Goal: Information Seeking & Learning: Learn about a topic

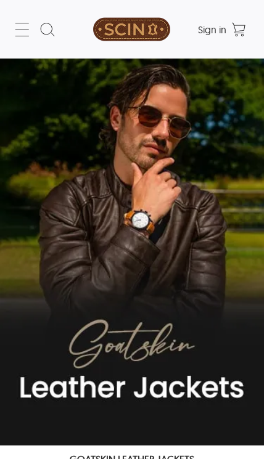
select select "********"
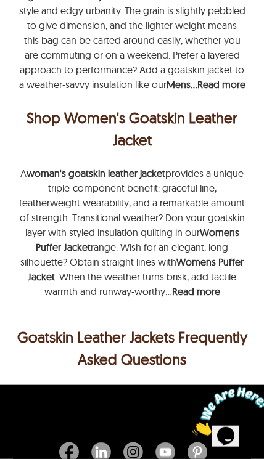
scroll to position [1030, 0]
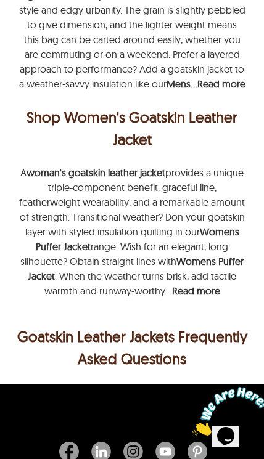
click at [89, 144] on p "Shop Women's Goatskin Leather Jacket" at bounding box center [132, 128] width 220 height 44
click at [37, 150] on p "Shop Women's Goatskin Leather Jacket" at bounding box center [132, 128] width 220 height 44
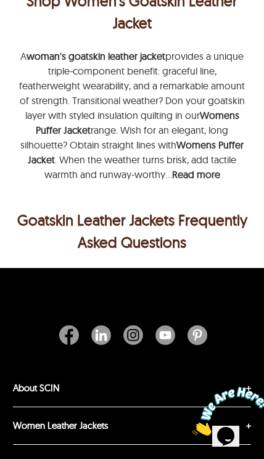
scroll to position [1158, 0]
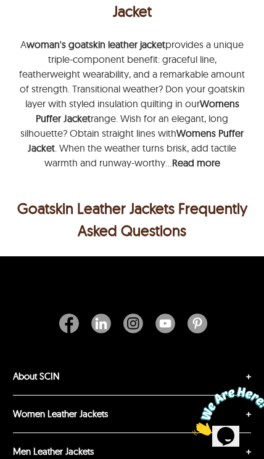
click at [208, 169] on b "Read more" at bounding box center [196, 163] width 48 height 12
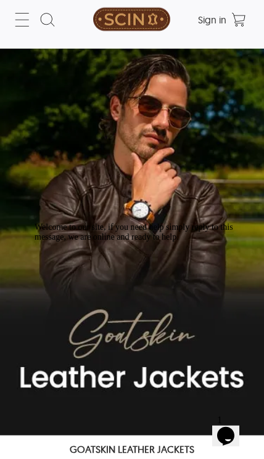
scroll to position [0, 0]
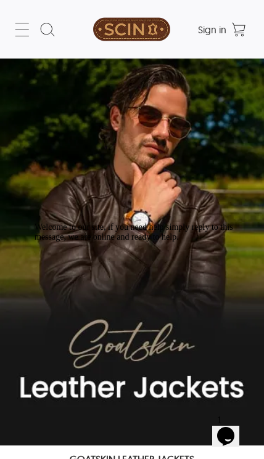
click at [23, 28] on icon at bounding box center [22, 30] width 20 height 20
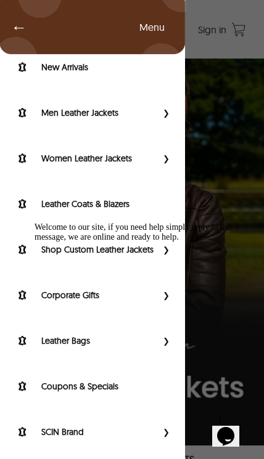
scroll to position [33, 0]
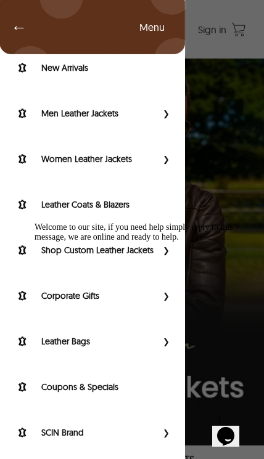
click at [128, 242] on div "Welcome to our site, if you need help simply reply to this message, we are onli…" at bounding box center [146, 233] width 222 height 20
click at [244, 223] on div "Chat attention grabber" at bounding box center [146, 223] width 222 height 0
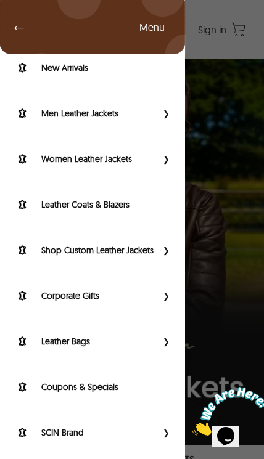
click at [105, 252] on label "Shop Custom Leather Jackets" at bounding box center [98, 250] width 115 height 12
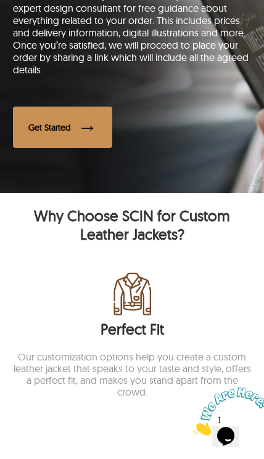
scroll to position [2300, 0]
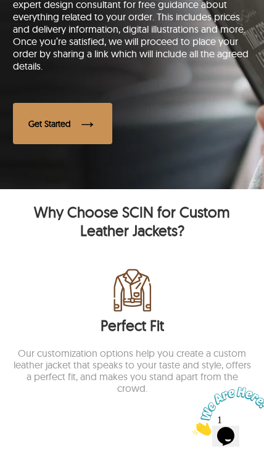
click at [60, 129] on div "Get Started" at bounding box center [49, 123] width 43 height 11
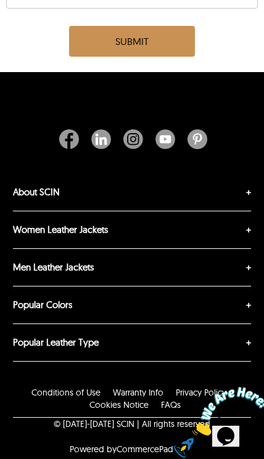
scroll to position [3257, 0]
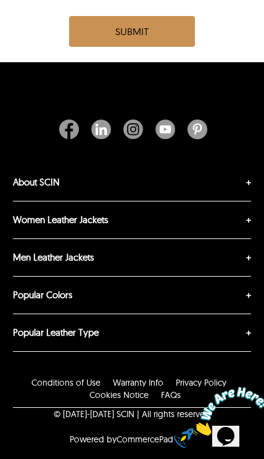
click at [55, 226] on link "Women Leather Jackets" at bounding box center [60, 220] width 95 height 12
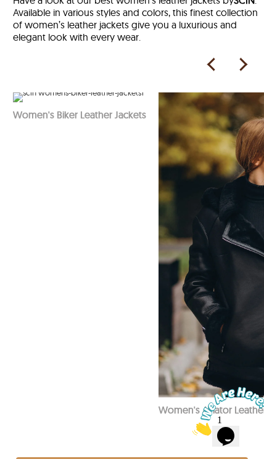
click at [95, 102] on img at bounding box center [78, 97] width 131 height 10
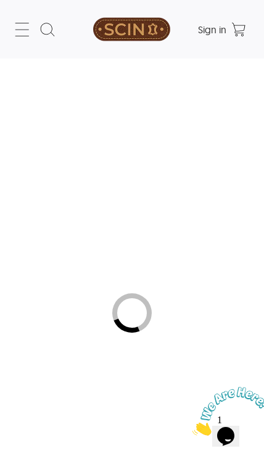
select select "********"
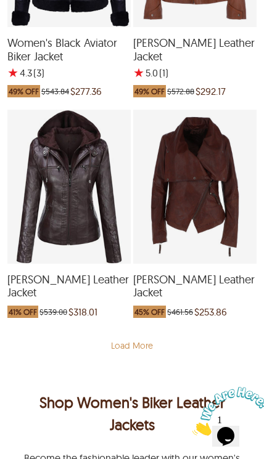
scroll to position [3901, 0]
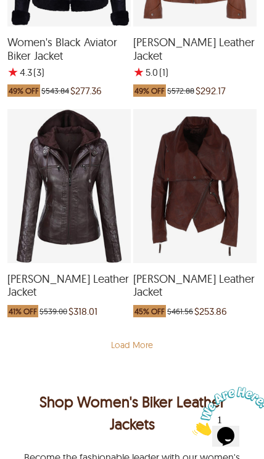
click at [131, 327] on div "Load More" at bounding box center [132, 345] width 252 height 37
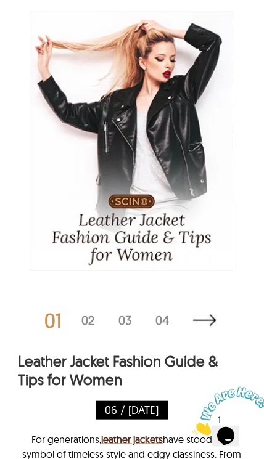
scroll to position [6777, 0]
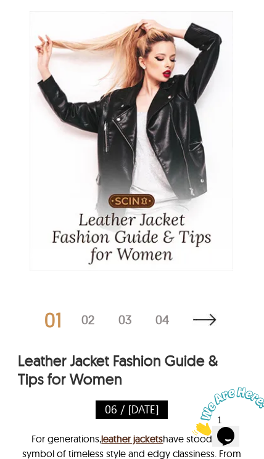
click at [88, 317] on div "02" at bounding box center [99, 320] width 37 height 12
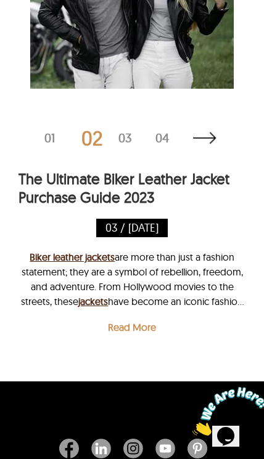
scroll to position [6960, 0]
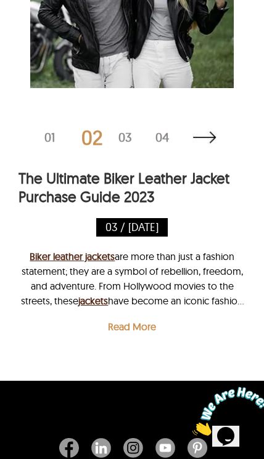
click at [129, 322] on p "Read More" at bounding box center [132, 327] width 48 height 12
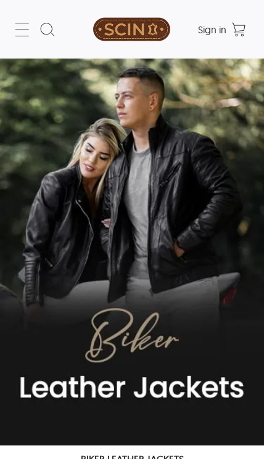
select select "********"
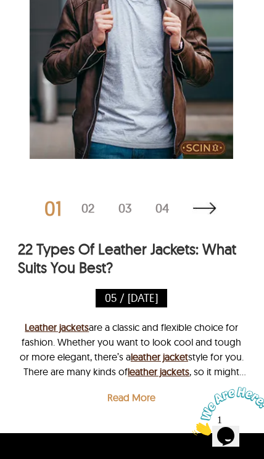
scroll to position [5609, 0]
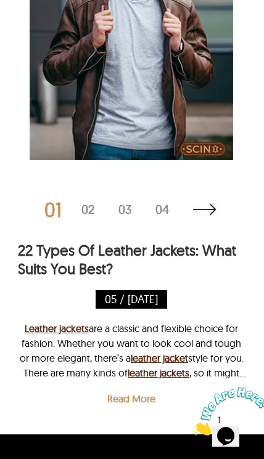
click at [91, 216] on div "02" at bounding box center [99, 209] width 37 height 12
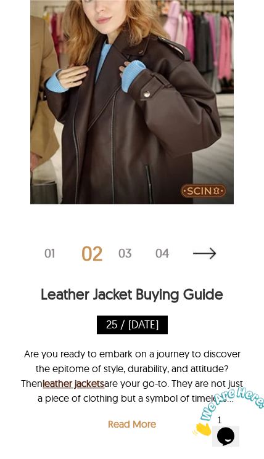
scroll to position [5565, 0]
click at [128, 260] on div "03" at bounding box center [136, 253] width 37 height 12
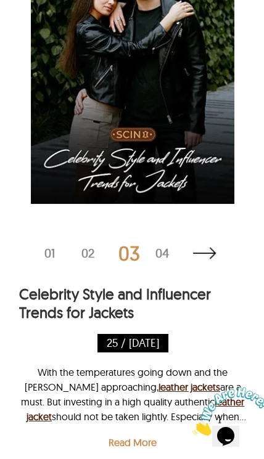
click at [163, 260] on div "04" at bounding box center [173, 253] width 37 height 12
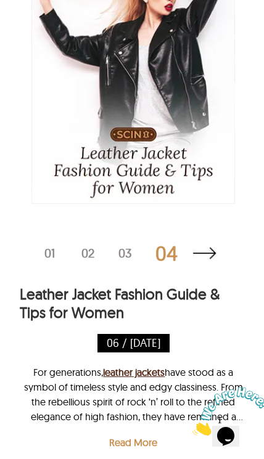
click at [206, 260] on img at bounding box center [204, 253] width 25 height 12
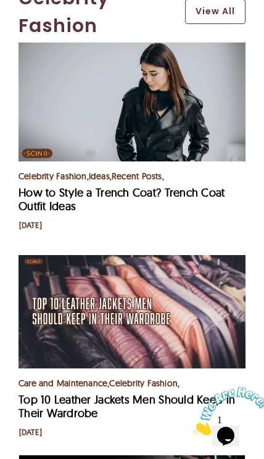
scroll to position [1618, 0]
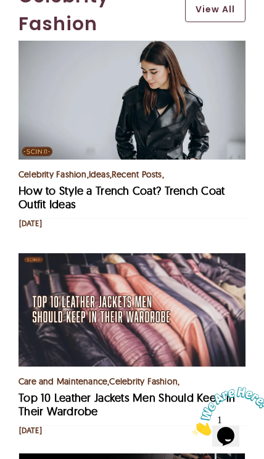
click at [49, 184] on link "How to Style a Trench Coat? Trench Coat Outfit Ideas" at bounding box center [121, 198] width 207 height 28
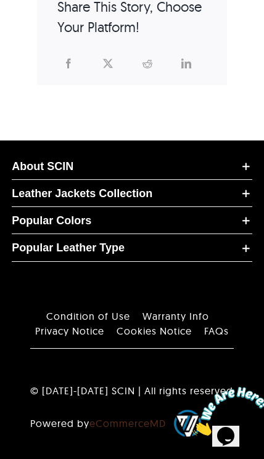
scroll to position [6779, 0]
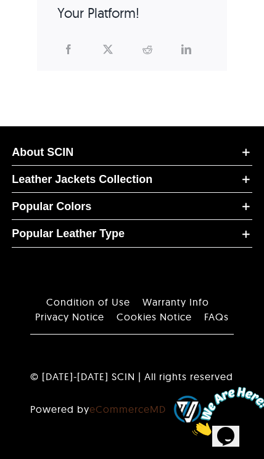
click at [34, 186] on span "Leather Jackets Collection" at bounding box center [114, 180] width 205 height 14
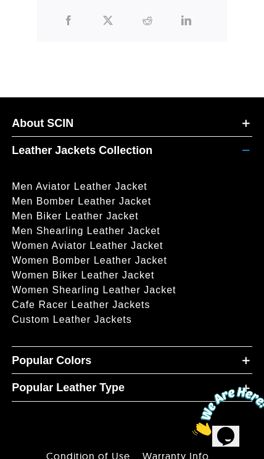
click at [50, 325] on link "Custom Leather Jackets" at bounding box center [72, 319] width 120 height 10
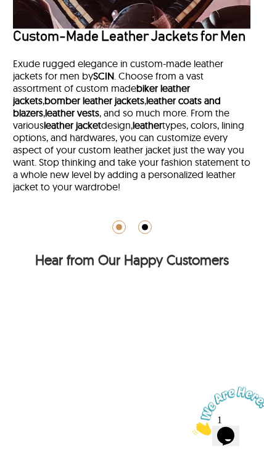
scroll to position [1692, 0]
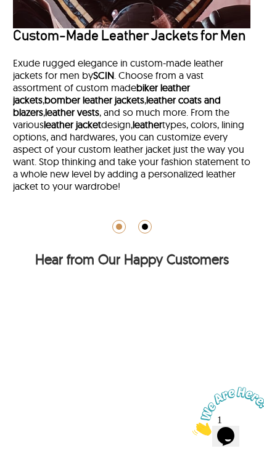
click at [117, 230] on span at bounding box center [119, 227] width 6 height 6
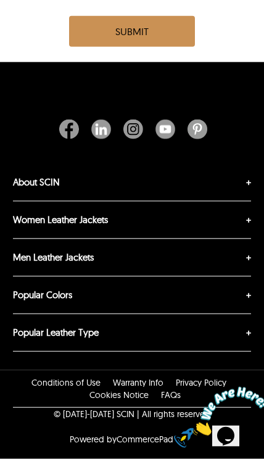
scroll to position [4468, 0]
